Goal: Check status: Check status

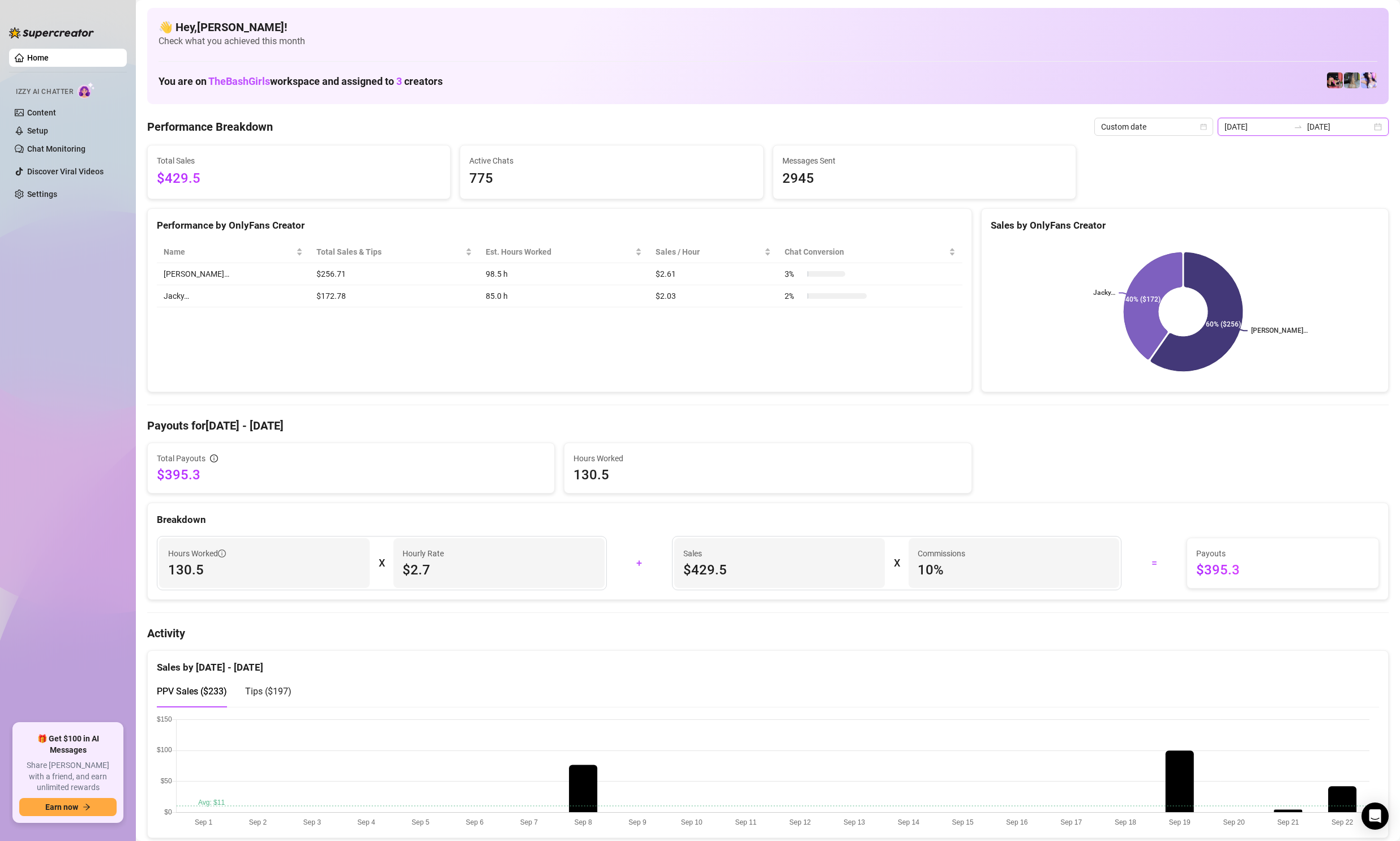
click at [1261, 130] on input "[DATE]" at bounding box center [1257, 126] width 65 height 12
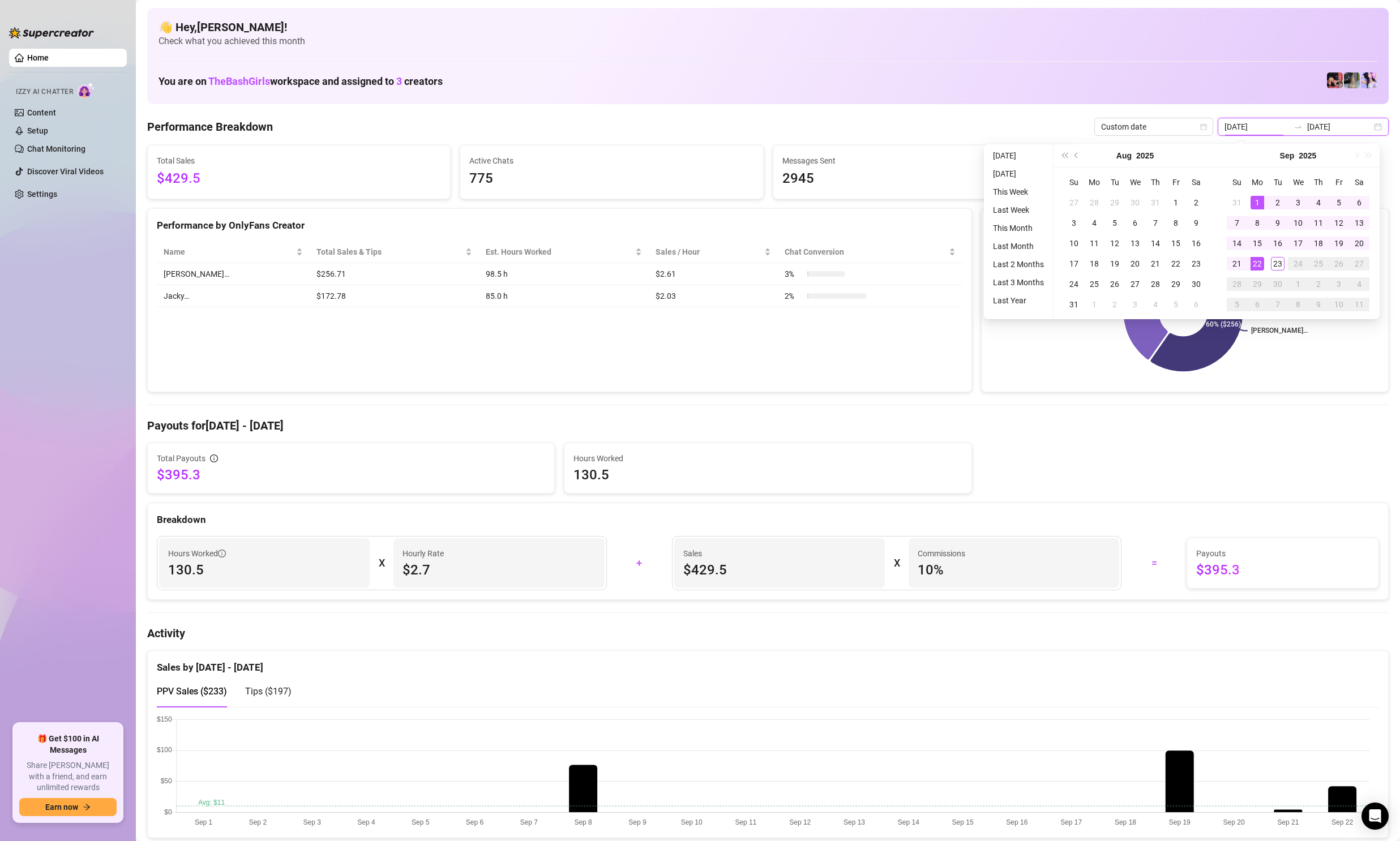
type input "[DATE]"
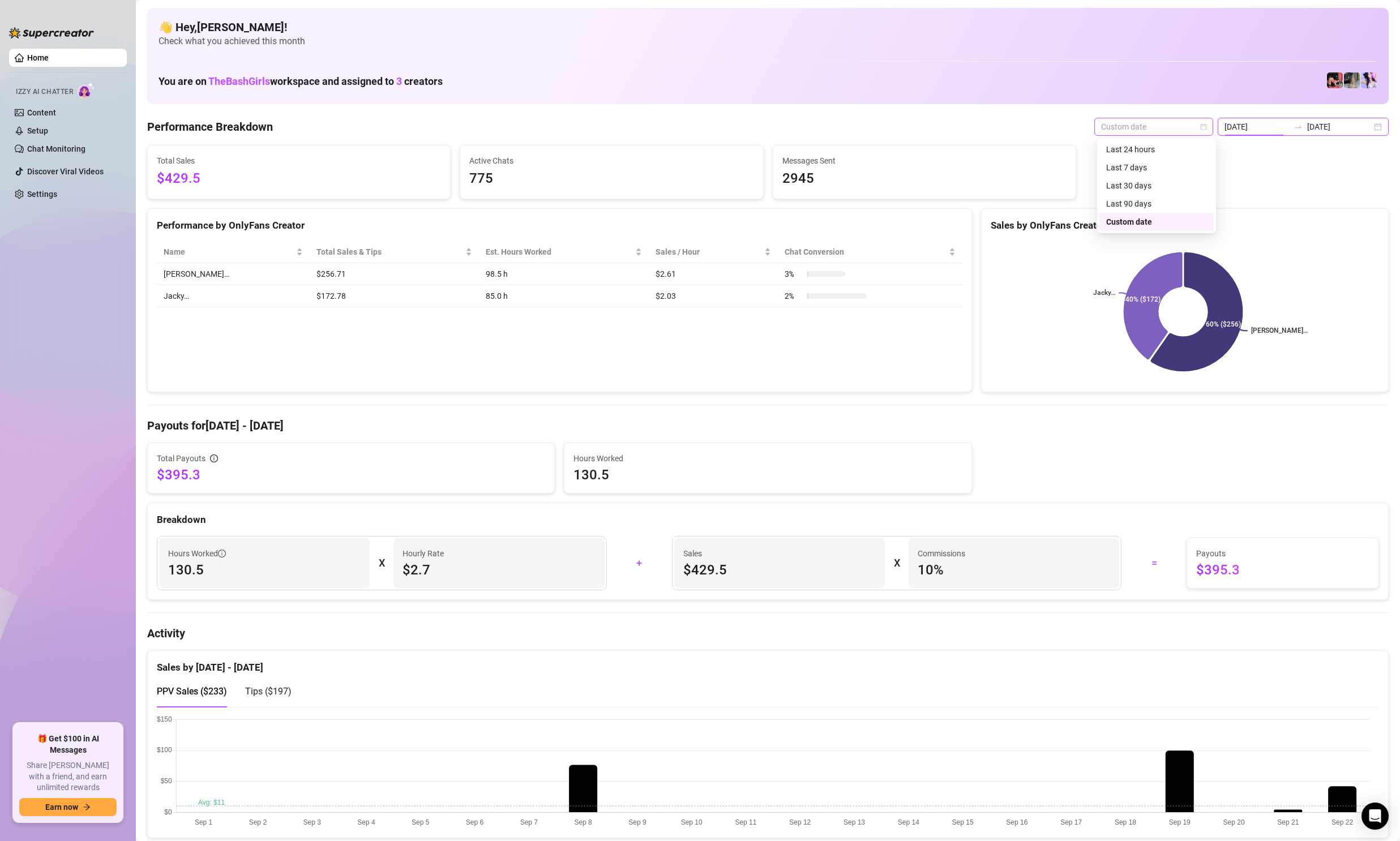
click at [1212, 128] on div "Custom date" at bounding box center [1153, 127] width 119 height 18
click at [1148, 162] on div "Last 7 days" at bounding box center [1156, 167] width 114 height 18
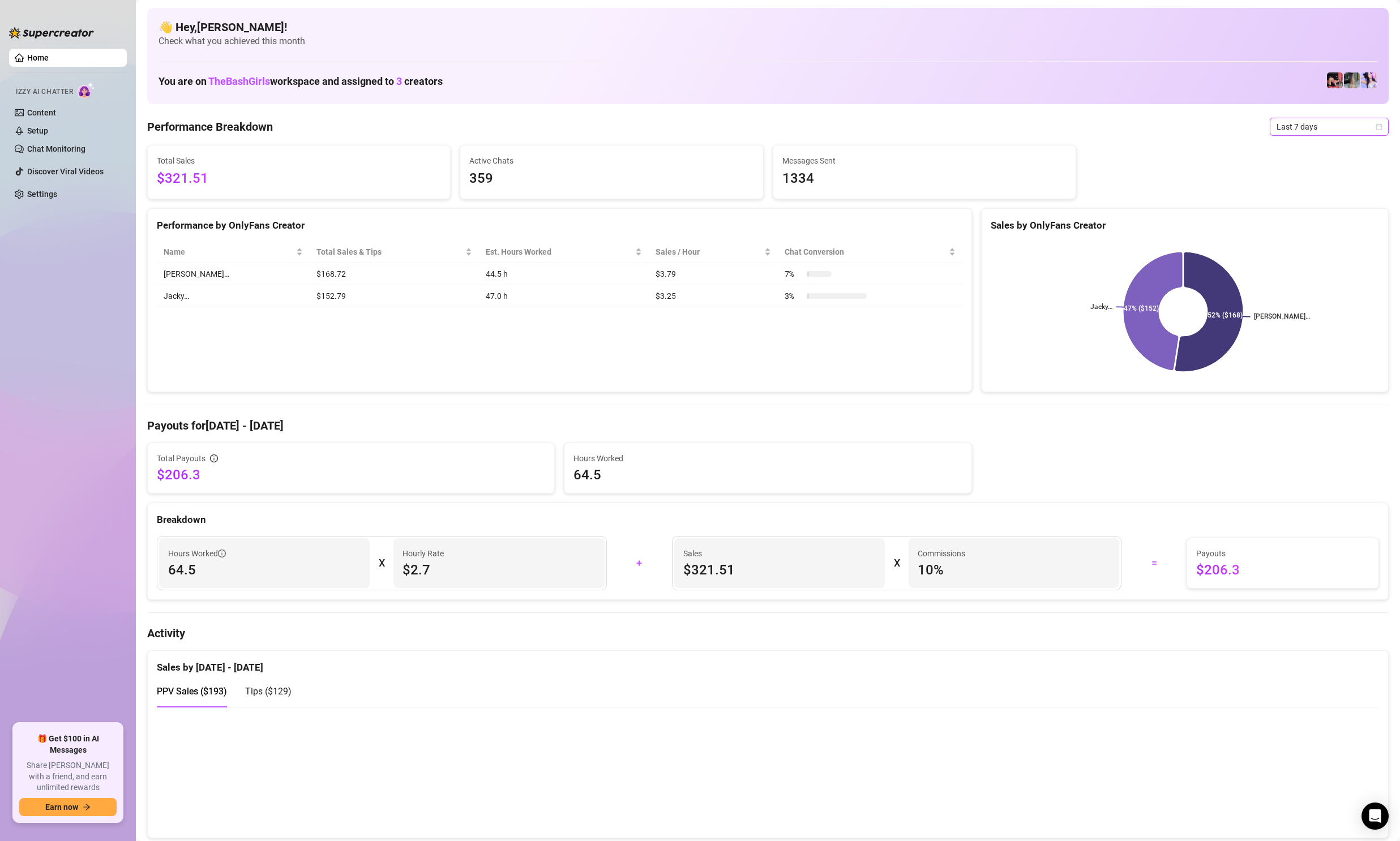
click at [1311, 120] on span "Last 7 days" at bounding box center [1329, 127] width 105 height 17
click at [1304, 225] on div "Custom date" at bounding box center [1320, 221] width 101 height 12
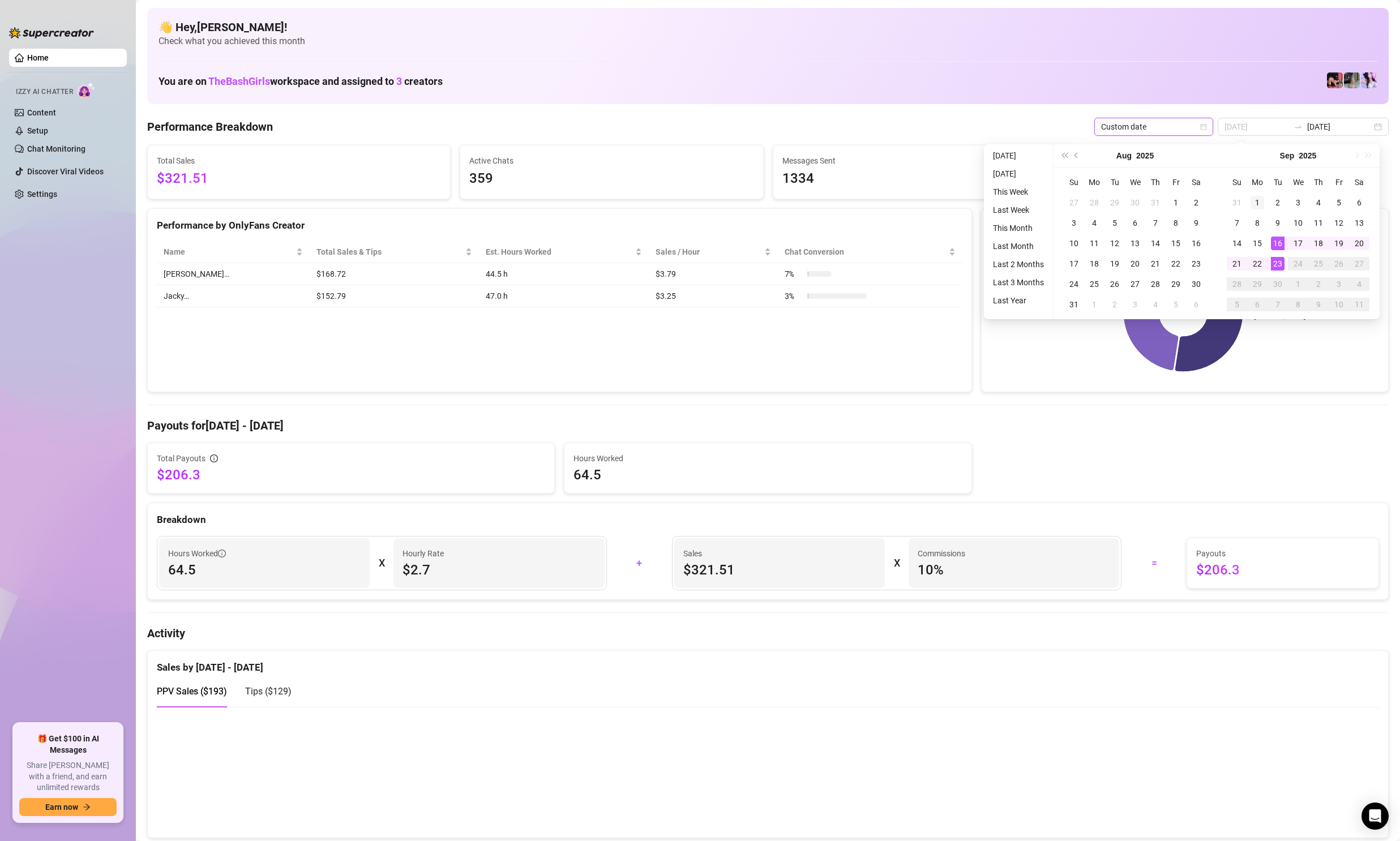
type input "[DATE]"
click at [1258, 198] on div "1" at bounding box center [1257, 202] width 13 height 13
type input "[DATE]"
click at [1279, 261] on div "23" at bounding box center [1277, 263] width 13 height 13
type input "[DATE]"
